Goal: Task Accomplishment & Management: Manage account settings

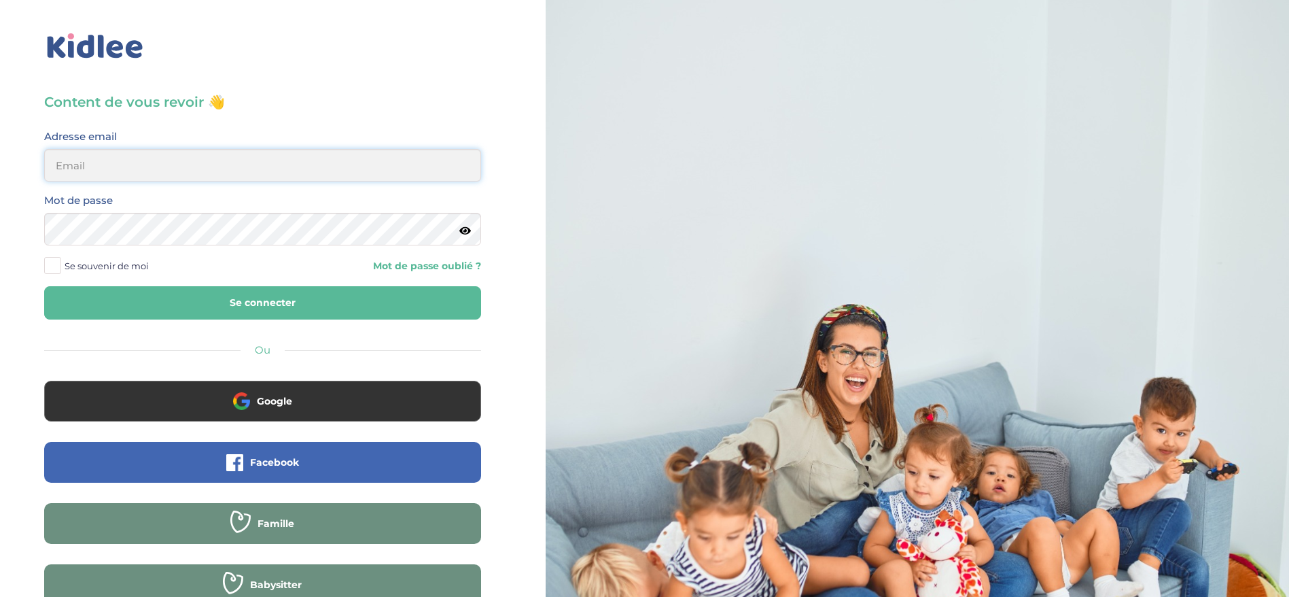
type input "[EMAIL_ADDRESS][DOMAIN_NAME]"
click at [213, 287] on button "Se connecter" at bounding box center [262, 302] width 437 height 33
type input "ferial@kidlee.fr"
click at [226, 316] on button "Se connecter" at bounding box center [262, 302] width 437 height 33
